Goal: Complete application form

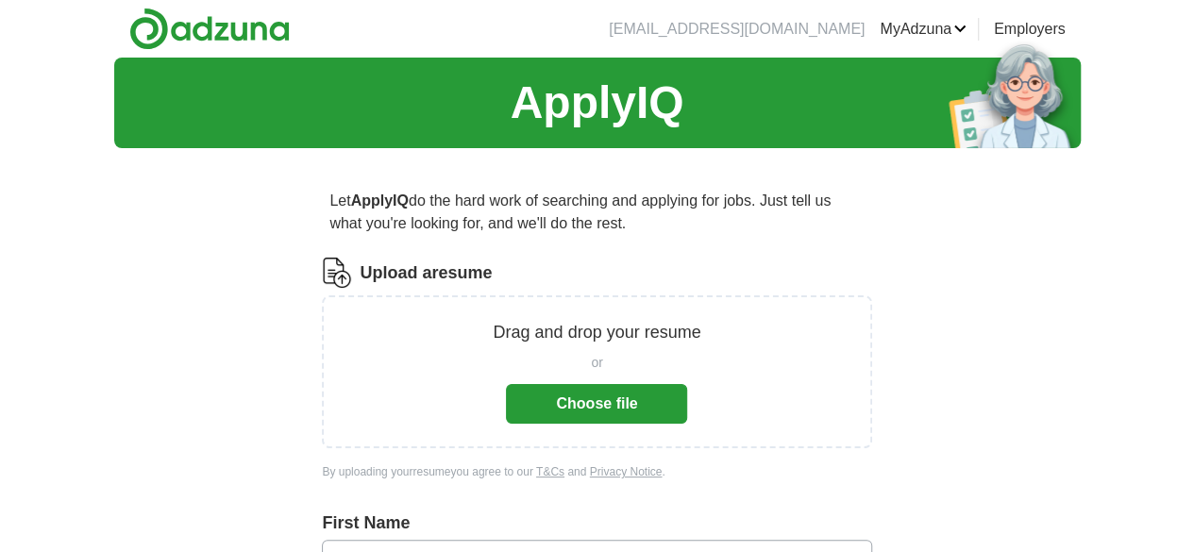
click at [589, 411] on button "Choose file" at bounding box center [596, 404] width 181 height 40
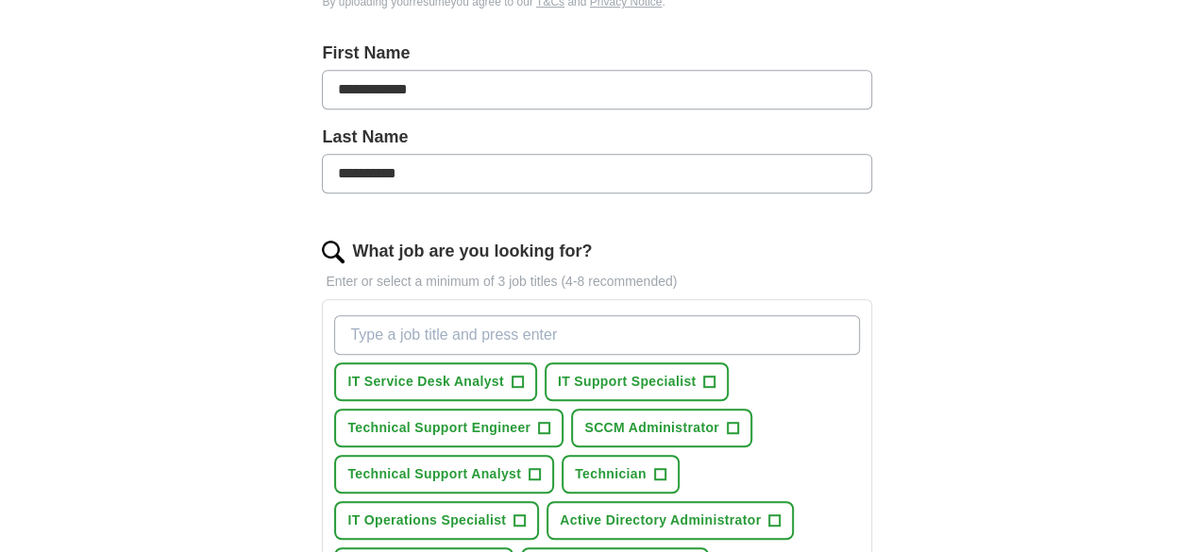
scroll to position [402, 0]
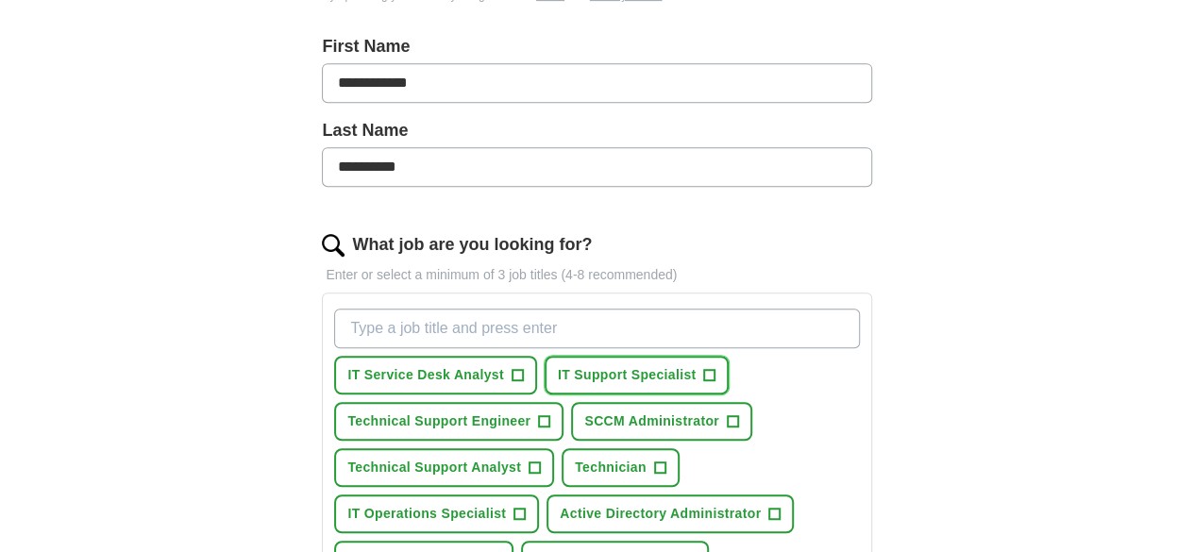
click at [697, 370] on span "IT Support Specialist" at bounding box center [627, 375] width 139 height 20
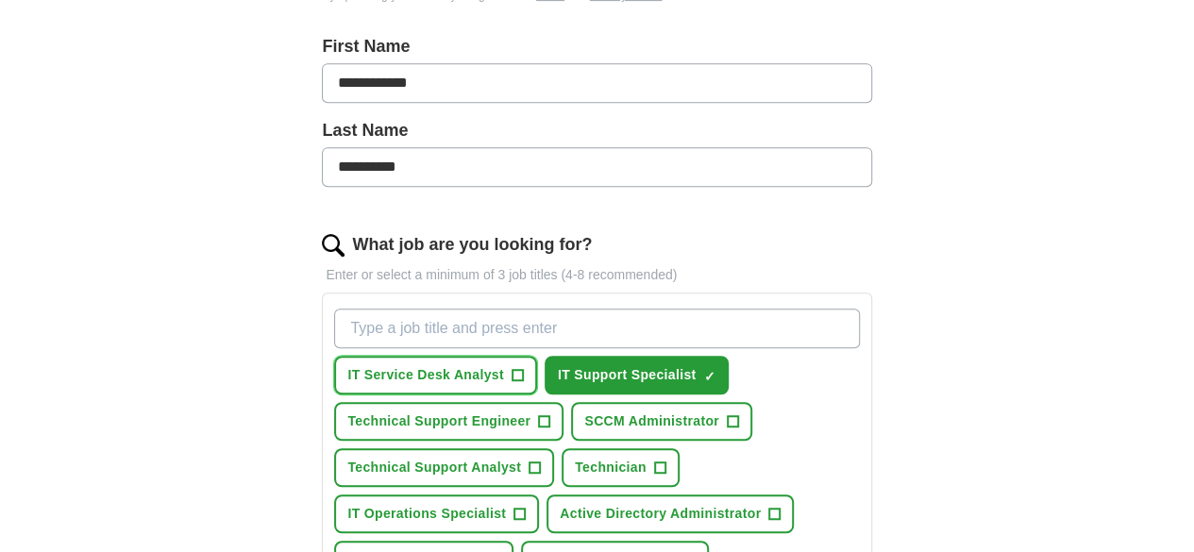
click at [504, 368] on span "IT Service Desk Analyst" at bounding box center [425, 375] width 157 height 20
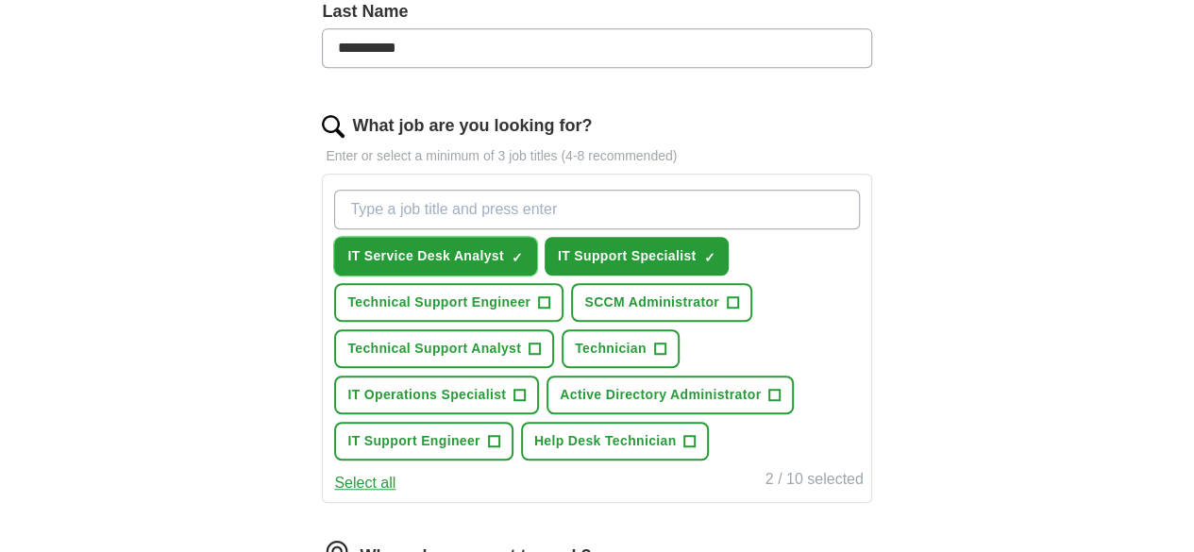
scroll to position [522, 0]
click at [610, 450] on span "Help Desk Technician" at bounding box center [605, 441] width 143 height 20
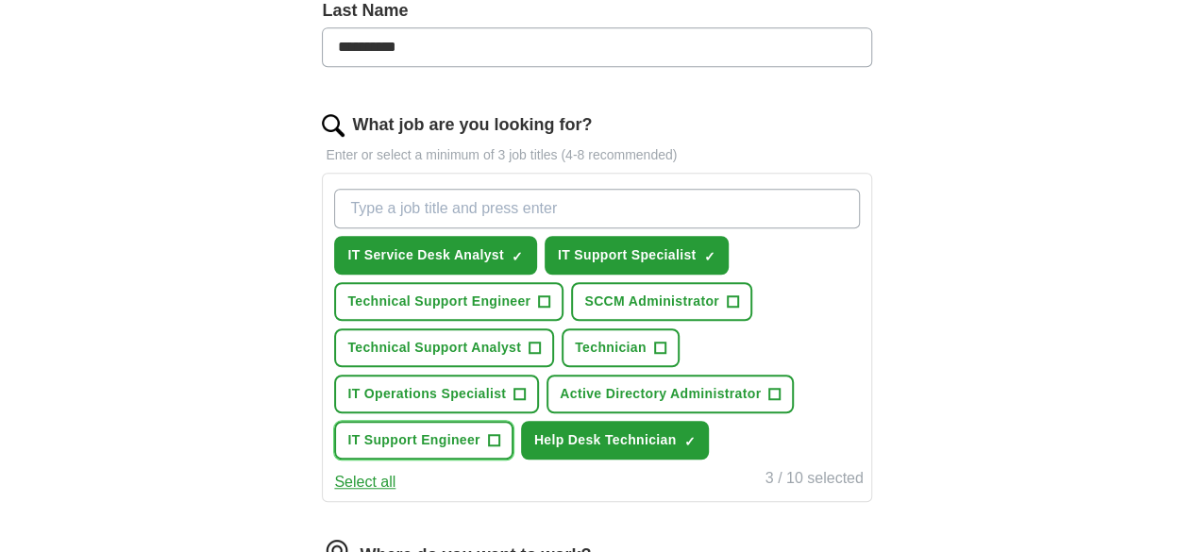
click at [480, 450] on span "IT Support Engineer" at bounding box center [413, 441] width 132 height 20
click at [580, 404] on span "Active Directory Administrator" at bounding box center [660, 394] width 201 height 20
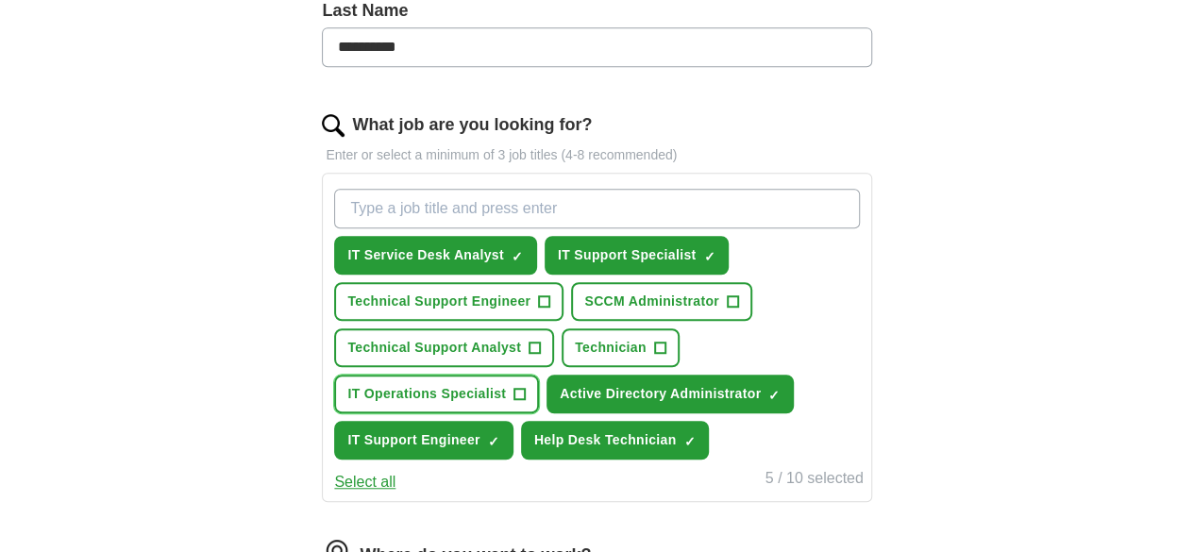
click at [506, 384] on span "IT Operations Specialist" at bounding box center [426, 394] width 159 height 20
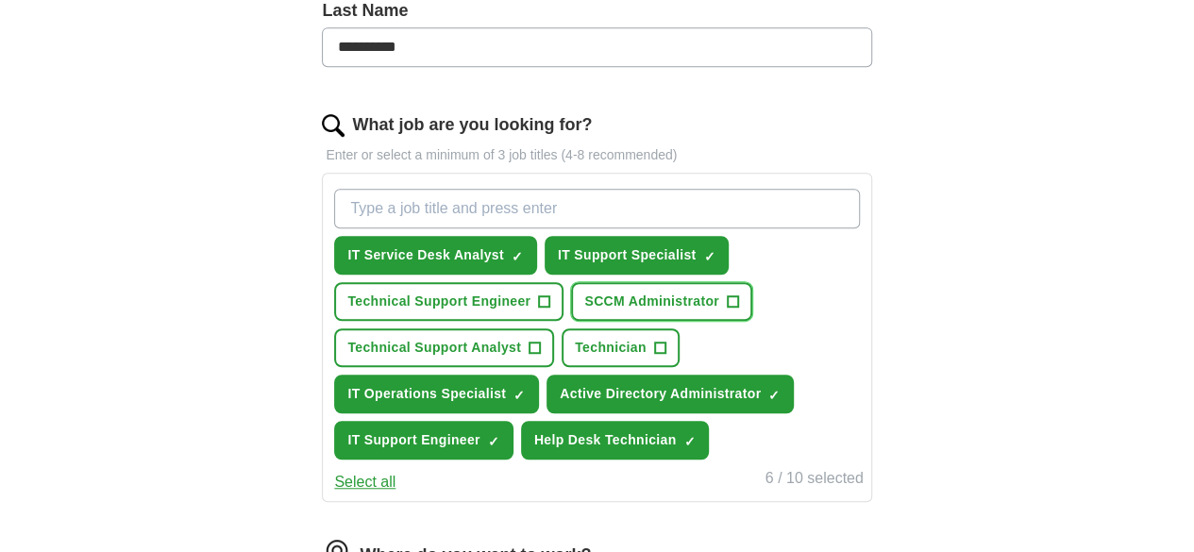
click at [675, 292] on span "SCCM Administrator" at bounding box center [651, 302] width 135 height 20
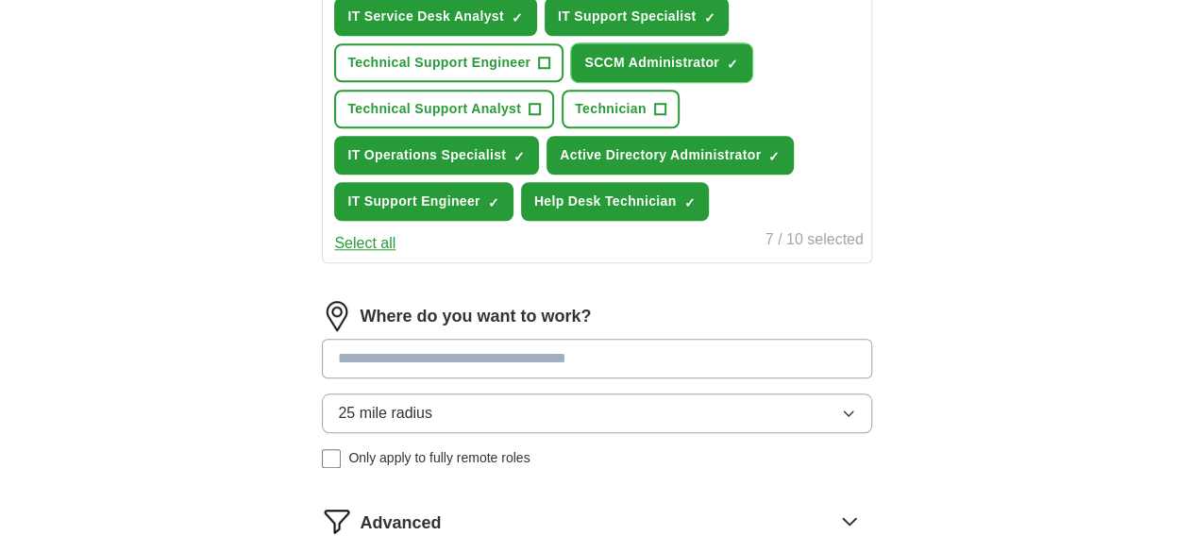
scroll to position [769, 0]
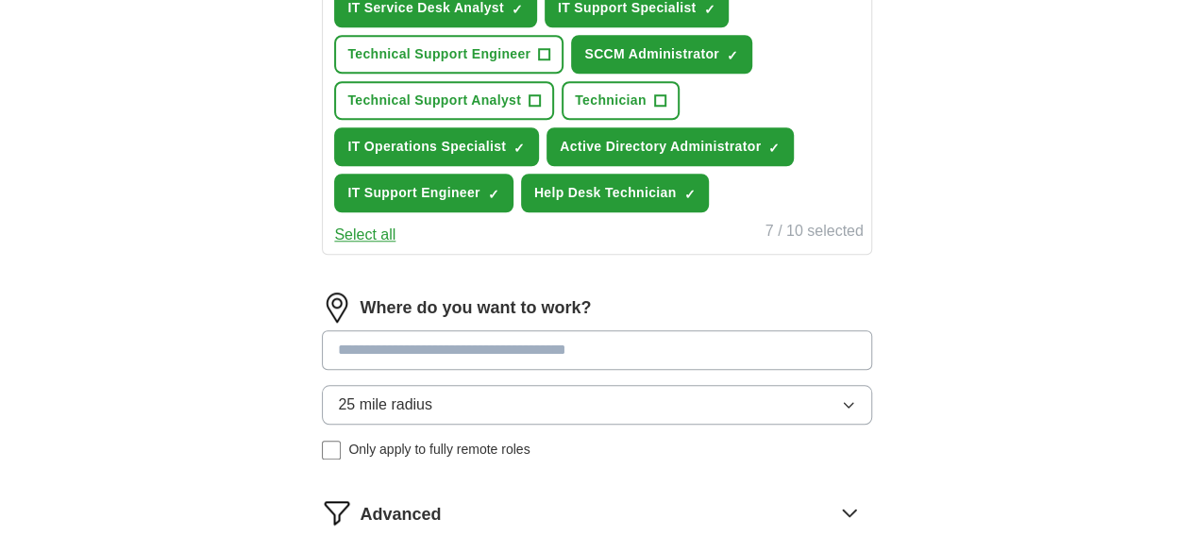
click at [707, 370] on input at bounding box center [596, 350] width 549 height 40
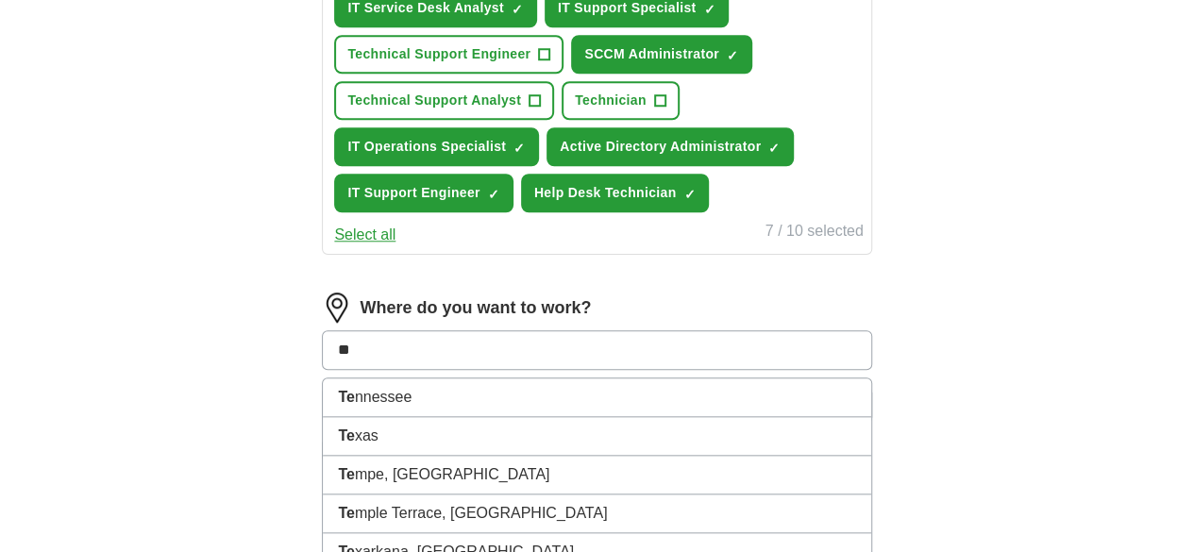
type input "*"
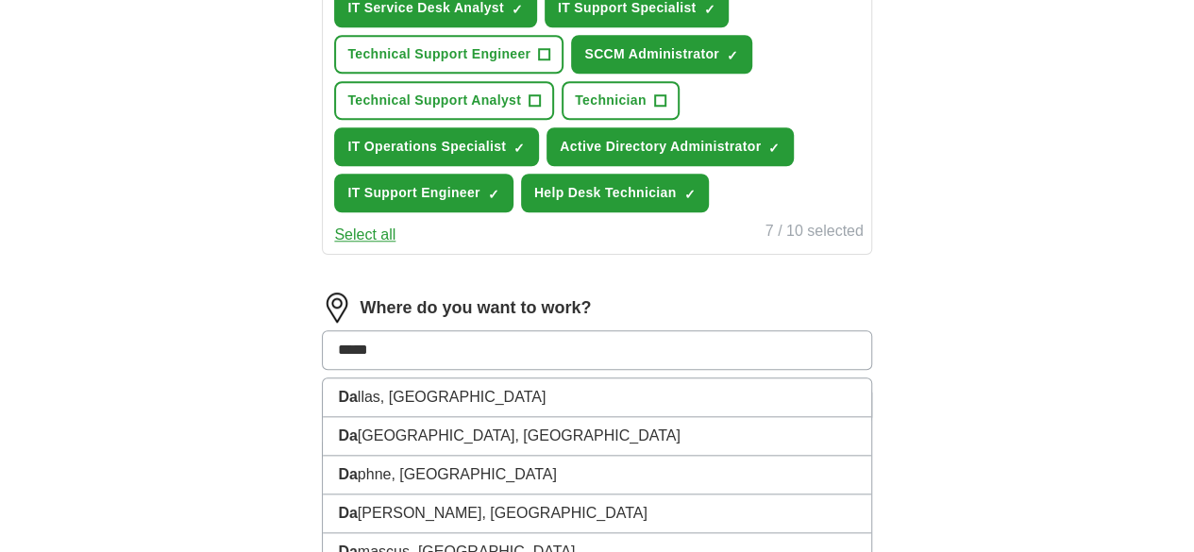
type input "******"
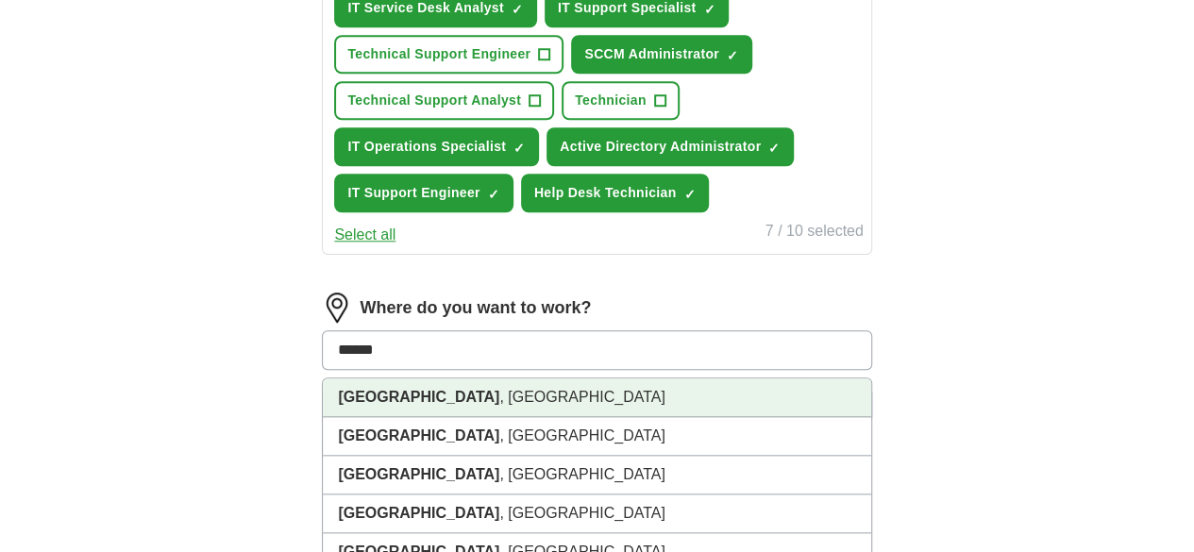
click at [468, 417] on li "[GEOGRAPHIC_DATA] , [GEOGRAPHIC_DATA]" at bounding box center [597, 398] width 548 height 39
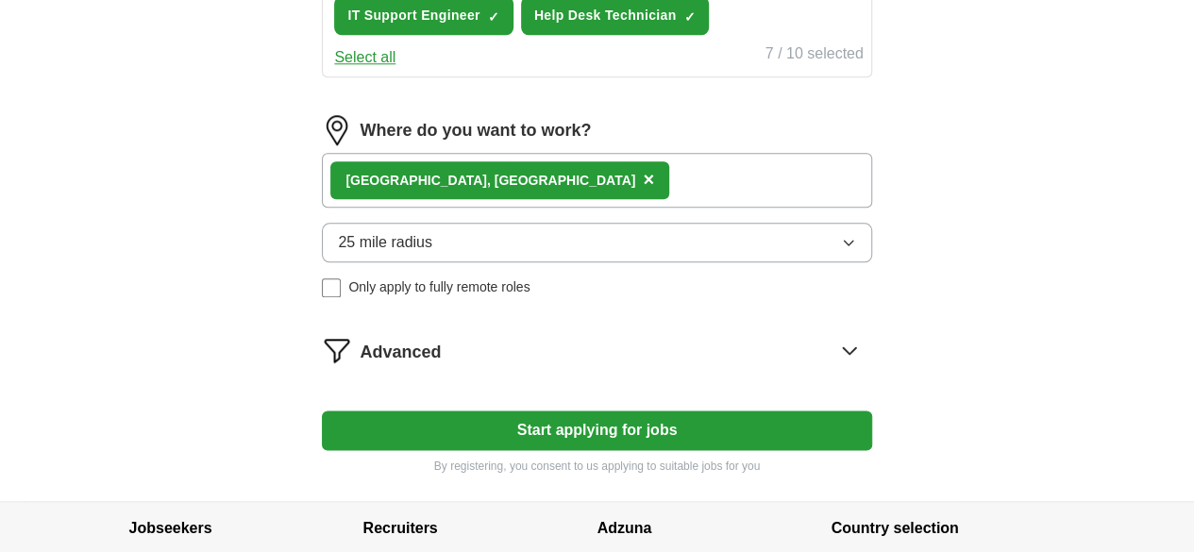
scroll to position [948, 0]
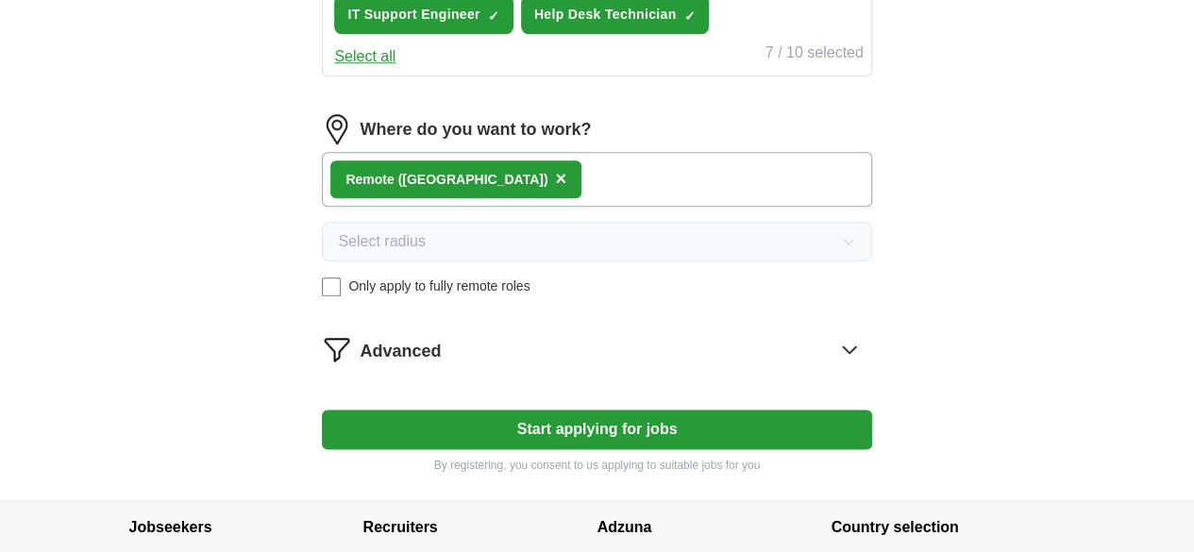
click at [700, 449] on button "Start applying for jobs" at bounding box center [596, 430] width 549 height 40
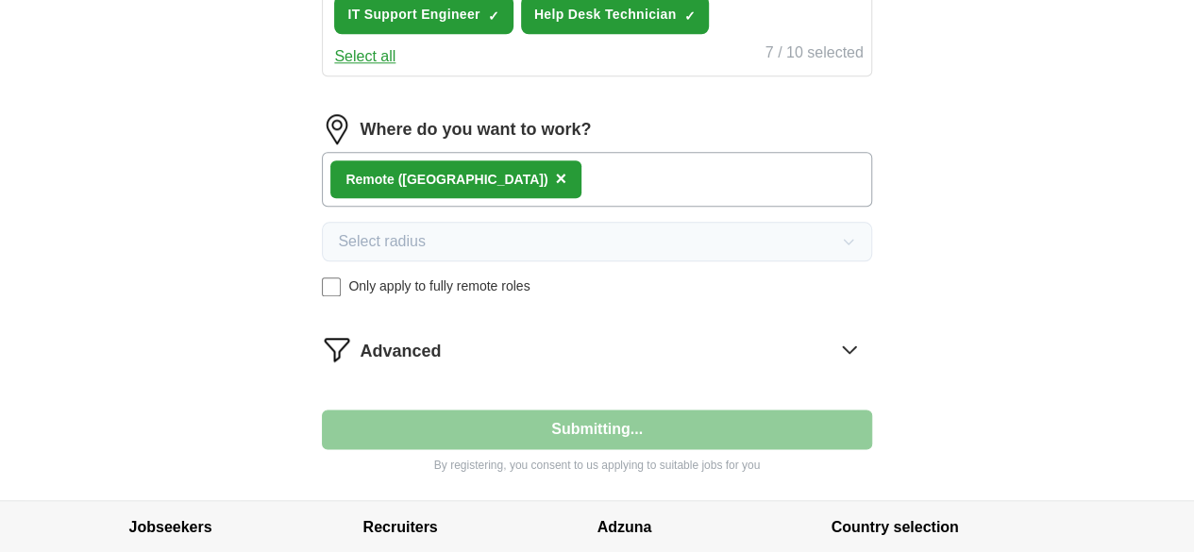
select select "**"
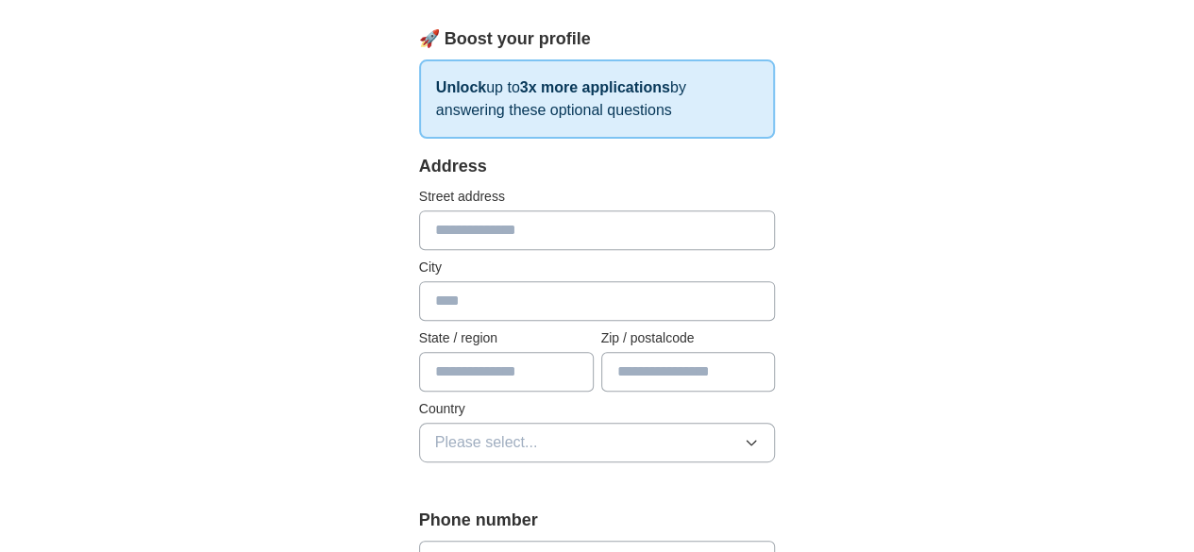
scroll to position [276, 0]
